Goal: Navigation & Orientation: Find specific page/section

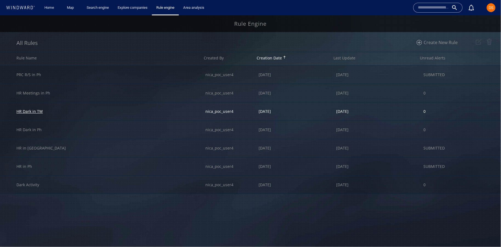
click at [33, 111] on div "HR Dark in TW" at bounding box center [29, 111] width 26 height 5
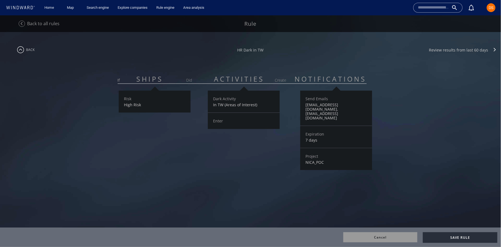
click at [230, 121] on div "Enter" at bounding box center [243, 120] width 61 height 5
click at [240, 80] on span "ACTIVITIES" at bounding box center [235, 78] width 66 height 9
click at [21, 52] on img at bounding box center [21, 50] width 14 height 14
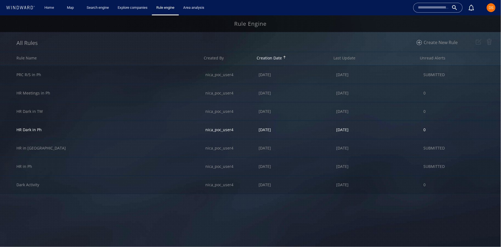
click at [55, 133] on div "HR Dark in Ph" at bounding box center [110, 130] width 189 height 18
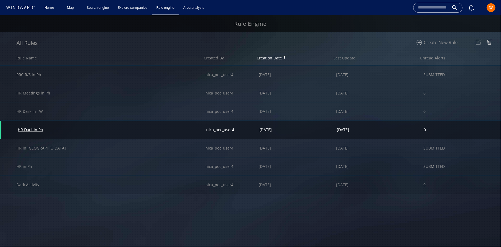
click at [36, 130] on div "HR Dark in Ph" at bounding box center [30, 129] width 25 height 5
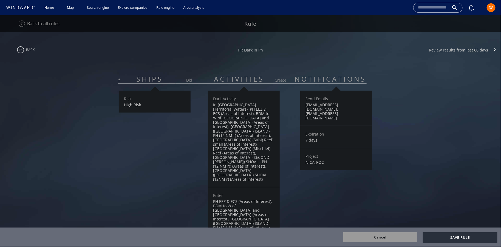
scroll to position [12, 0]
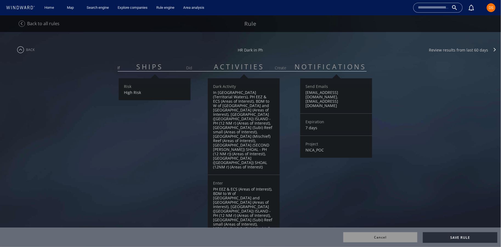
click at [22, 52] on img at bounding box center [21, 50] width 14 height 14
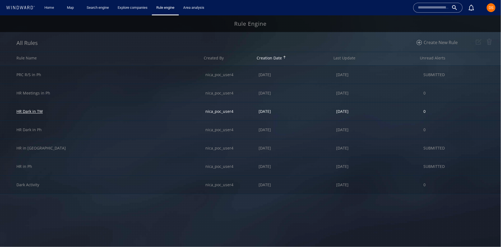
click at [37, 112] on div "HR Dark in TW" at bounding box center [29, 111] width 26 height 5
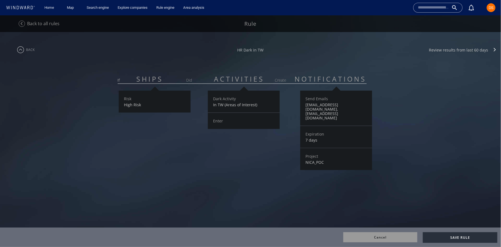
click at [21, 52] on img at bounding box center [21, 50] width 14 height 14
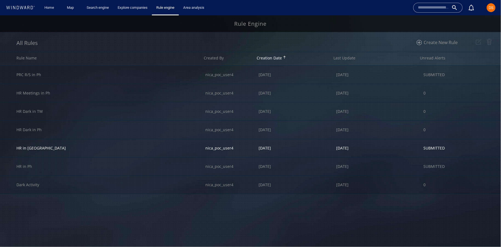
click at [92, 144] on div "HR in [GEOGRAPHIC_DATA]" at bounding box center [110, 148] width 189 height 18
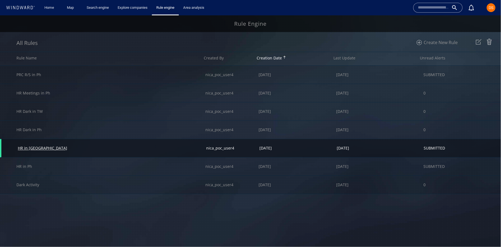
click at [30, 147] on div "HR in [GEOGRAPHIC_DATA]" at bounding box center [42, 148] width 49 height 5
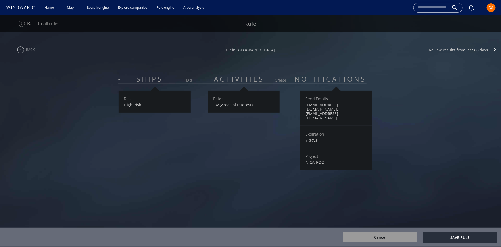
click at [20, 50] on img at bounding box center [21, 50] width 14 height 14
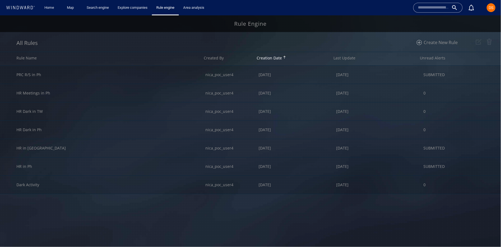
click at [494, 10] on span "DS" at bounding box center [491, 7] width 9 height 9
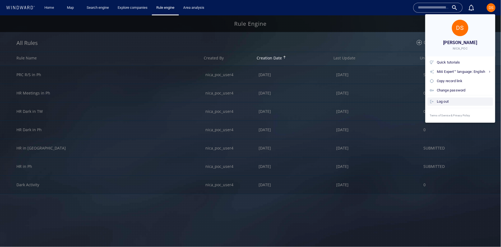
click at [444, 102] on div "Log out" at bounding box center [464, 102] width 54 height 6
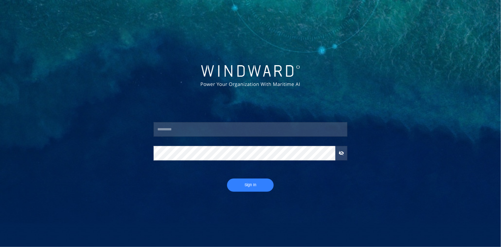
click at [286, 129] on input "text" at bounding box center [250, 129] width 194 height 15
type input "****"
click at [252, 177] on div "Sign In" at bounding box center [250, 185] width 203 height 22
click at [251, 184] on span "Sign In" at bounding box center [250, 185] width 36 height 7
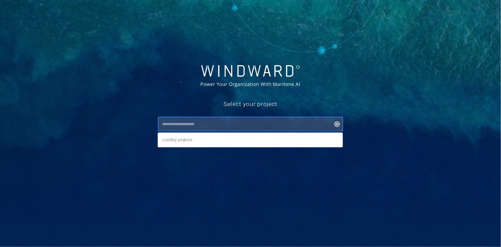
click at [212, 123] on input "text" at bounding box center [251, 124] width 183 height 10
type input "*"
click at [168, 144] on li "DanS" at bounding box center [250, 140] width 184 height 10
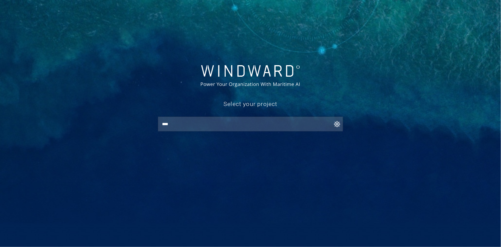
type input "****"
